Goal: Find specific page/section: Find specific page/section

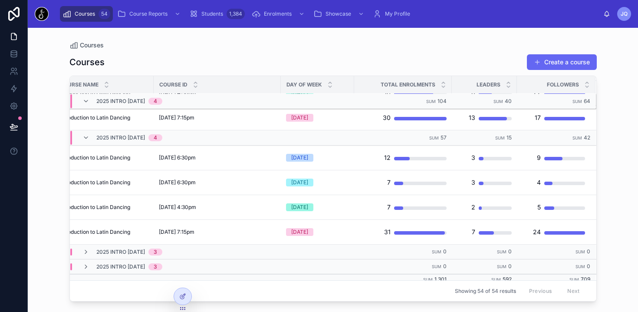
scroll to position [254, 21]
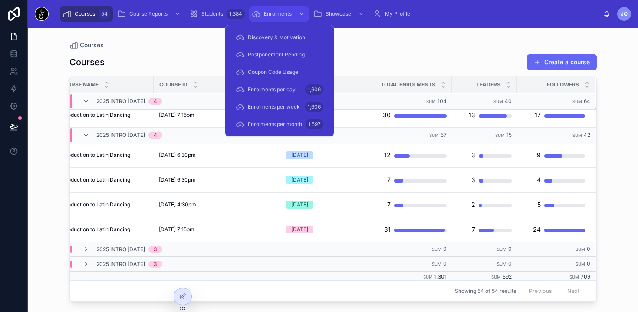
click at [292, 14] on span "Enrolments" at bounding box center [278, 13] width 28 height 7
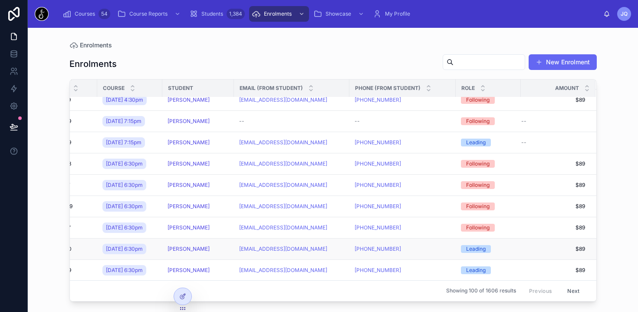
scroll to position [50, 0]
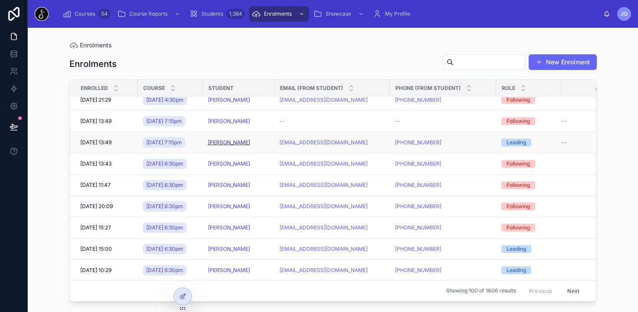
click at [217, 146] on span "[PERSON_NAME]" at bounding box center [229, 142] width 42 height 7
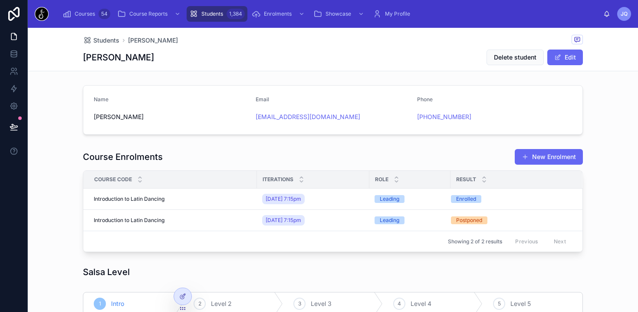
click at [103, 117] on span "[PERSON_NAME]" at bounding box center [171, 116] width 155 height 9
drag, startPoint x: 103, startPoint y: 117, endPoint x: 120, endPoint y: 117, distance: 17.8
click at [120, 117] on span "[PERSON_NAME]" at bounding box center [171, 116] width 155 height 9
copy span "[PERSON_NAME]"
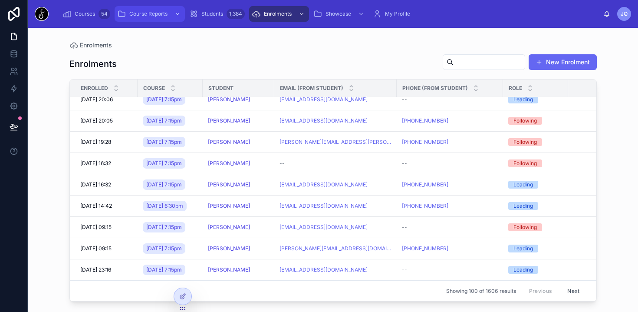
scroll to position [3129, 0]
click at [81, 19] on div "Courses 54" at bounding box center [87, 14] width 48 height 14
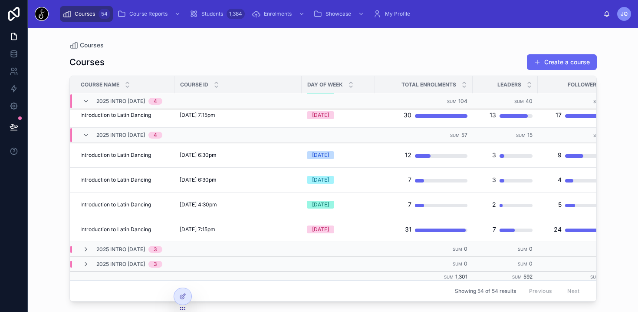
scroll to position [254, 21]
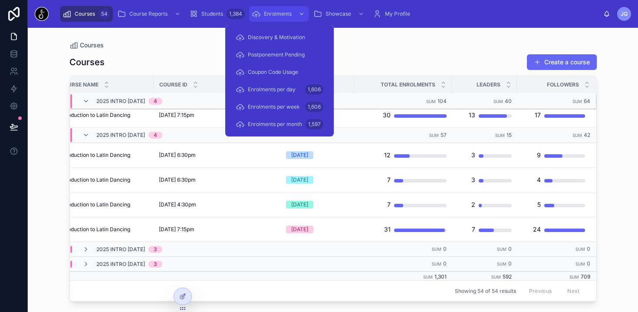
click at [278, 13] on span "Enrolments" at bounding box center [278, 13] width 28 height 7
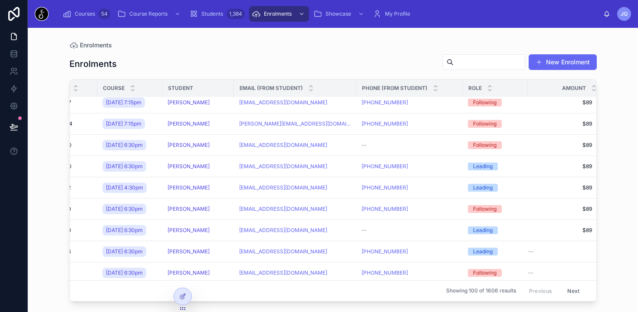
scroll to position [387, 40]
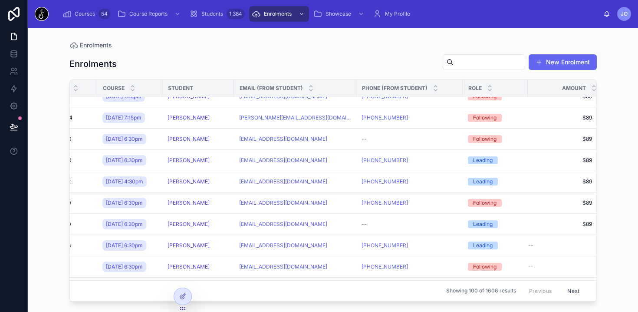
click at [183, 36] on span "[PERSON_NAME]" at bounding box center [189, 32] width 42 height 7
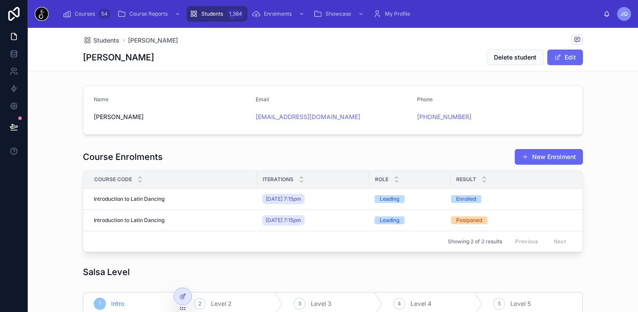
click at [96, 58] on h1 "[PERSON_NAME]" at bounding box center [118, 57] width 71 height 12
drag, startPoint x: 96, startPoint y: 58, endPoint x: 128, endPoint y: 58, distance: 32.1
click at [128, 58] on h1 "[PERSON_NAME]" at bounding box center [118, 57] width 71 height 12
copy h1 "[PERSON_NAME]"
